Goal: Transaction & Acquisition: Purchase product/service

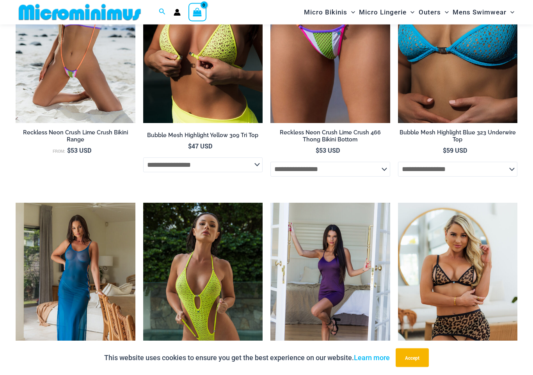
scroll to position [1331, 0]
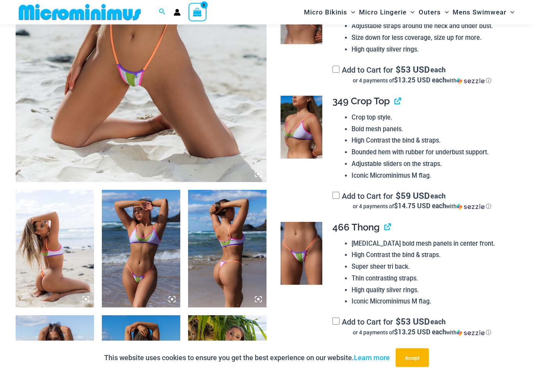
scroll to position [251, 0]
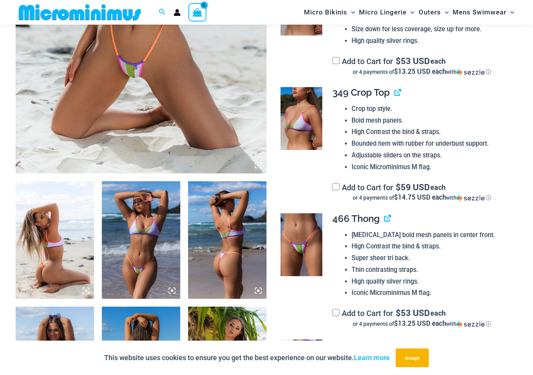
click at [49, 229] on img at bounding box center [55, 239] width 78 height 117
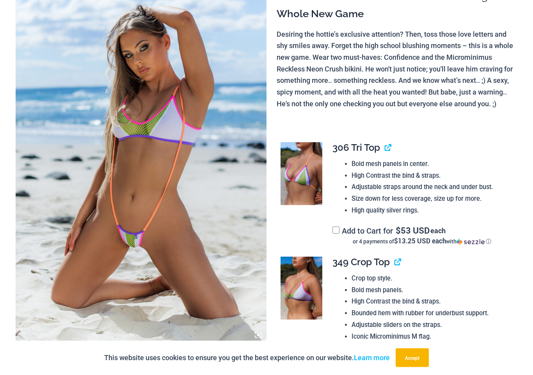
scroll to position [0, 0]
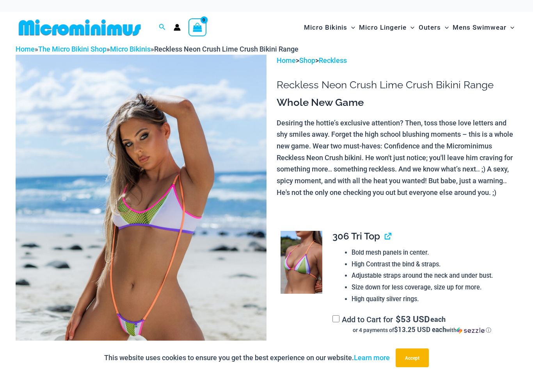
click at [52, 28] on img at bounding box center [80, 28] width 128 height 18
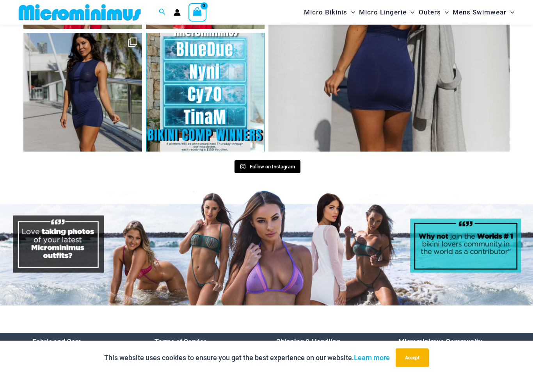
scroll to position [3252, 0]
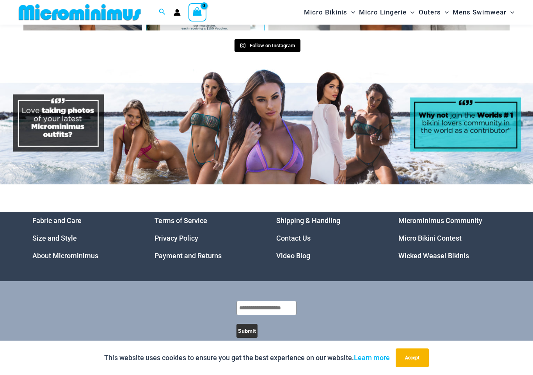
click at [466, 216] on link "Microminimus Community" at bounding box center [440, 220] width 84 height 8
